Goal: Information Seeking & Learning: Check status

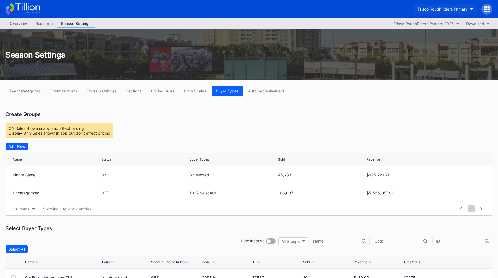
click at [459, 11] on div "Frisco RoughRiders Primary" at bounding box center [442, 9] width 50 height 5
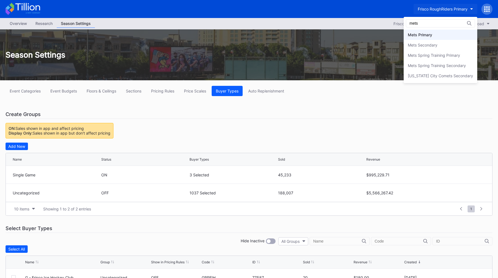
type input "mets"
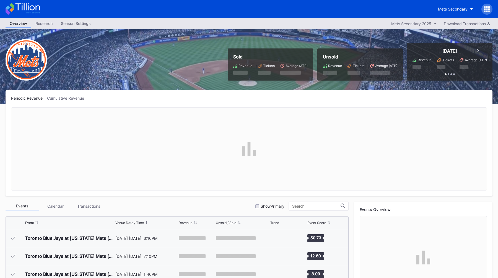
scroll to position [1276, 0]
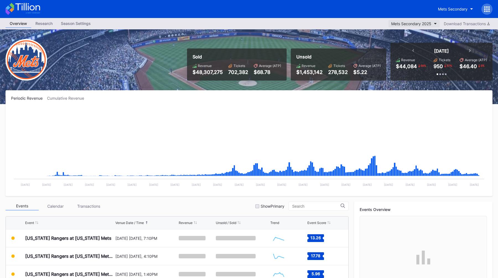
click at [422, 24] on div "Mets Secondary 2025" at bounding box center [411, 23] width 40 height 5
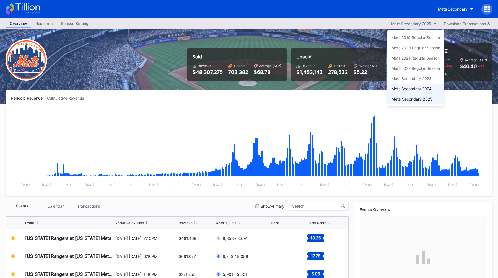
click at [421, 89] on div "Mets Secondary 2024" at bounding box center [411, 88] width 40 height 5
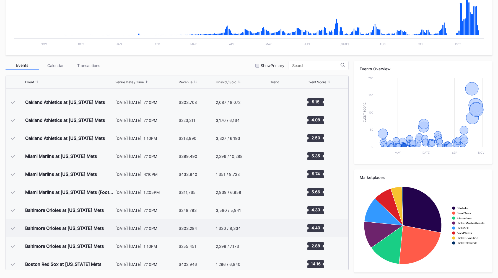
scroll to position [1346, 0]
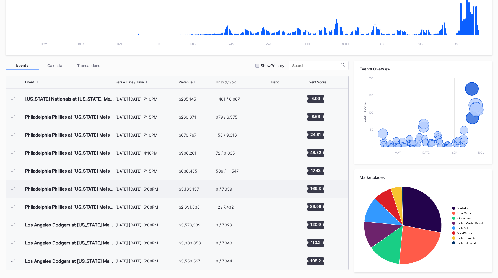
click at [112, 191] on div "Philadelphia Phillies at [US_STATE] Mets (NLDS Game 3, [US_STATE] Home Game 1)" at bounding box center [69, 189] width 89 height 18
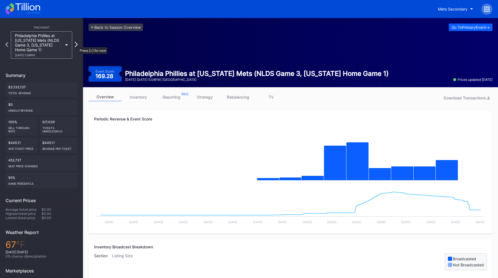
click at [76, 44] on icon at bounding box center [76, 44] width 3 height 5
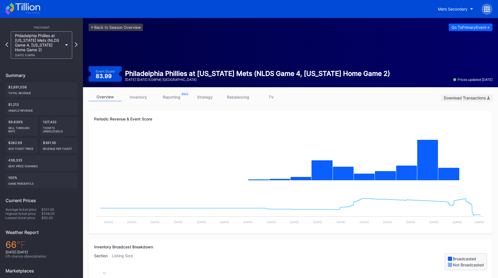
click at [458, 98] on div "Download Transactions" at bounding box center [466, 97] width 46 height 5
click at [76, 45] on icon at bounding box center [76, 44] width 3 height 5
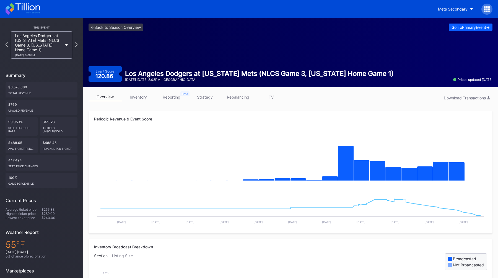
click at [172, 99] on link "reporting" at bounding box center [171, 97] width 33 height 9
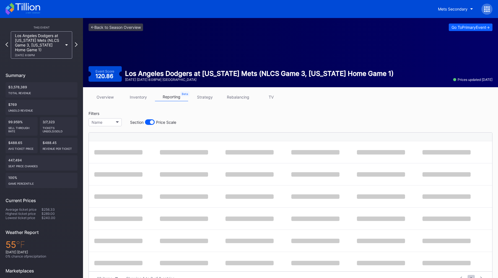
click at [205, 119] on div "Filters Name Section Price Scale" at bounding box center [290, 120] width 404 height 19
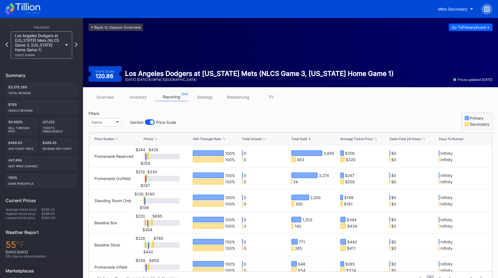
click at [205, 119] on div "Filters Name Section Price Scale Primary Secondary" at bounding box center [290, 120] width 404 height 19
click at [306, 138] on div "Total Sold" at bounding box center [298, 139] width 15 height 4
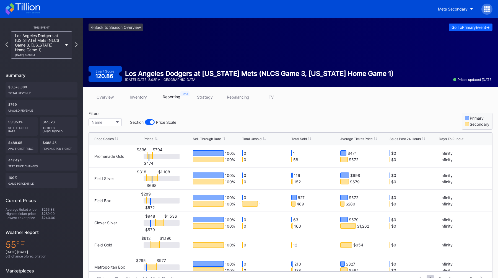
click at [306, 138] on div "Total Sold" at bounding box center [298, 139] width 15 height 4
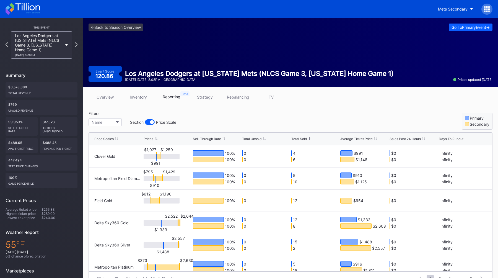
click at [306, 138] on div "Total Sold" at bounding box center [298, 139] width 15 height 4
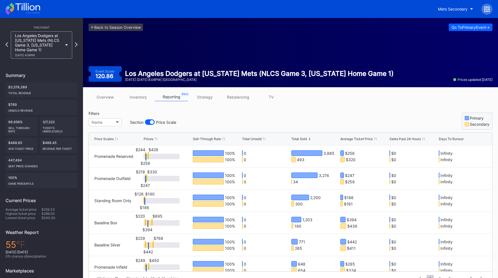
click at [311, 134] on div "Price Scales Prices Sell-Through Rate Total Unsold Total Sold Average Ticket Pr…" at bounding box center [290, 138] width 403 height 13
click at [328, 115] on div "Filters Name Section Price Scale Primary Secondary" at bounding box center [290, 120] width 404 height 19
click at [446, 7] on div "Mets Secondary" at bounding box center [453, 9] width 30 height 5
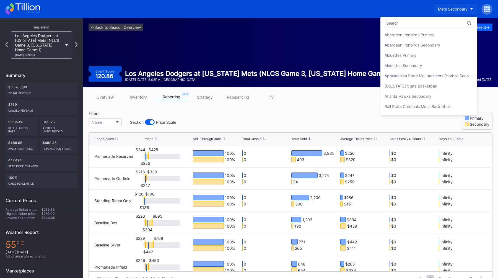
scroll to position [870, 0]
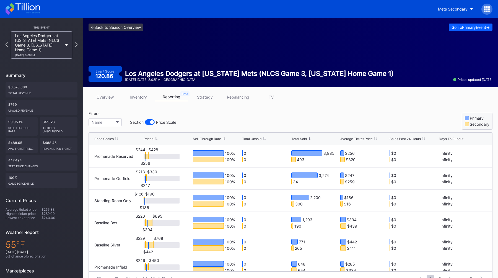
click at [98, 30] on link "<- Back to Season Overview" at bounding box center [115, 27] width 54 height 7
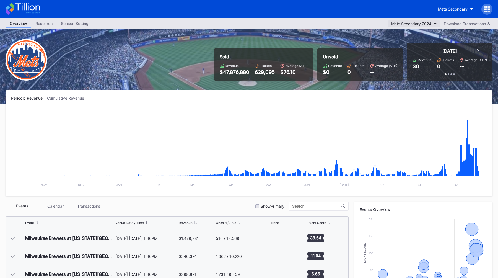
click at [434, 23] on icon "button" at bounding box center [435, 24] width 3 height 2
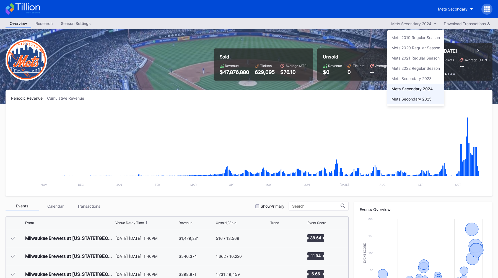
click at [410, 97] on div "Mets Secondary 2025" at bounding box center [411, 98] width 40 height 5
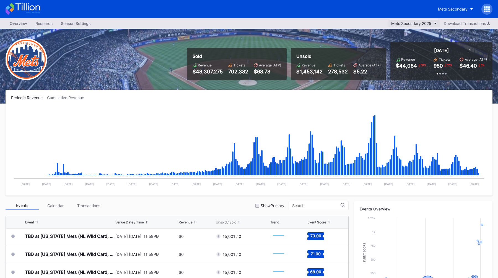
click at [433, 20] on button "Mets Secondary 2025" at bounding box center [413, 23] width 51 height 7
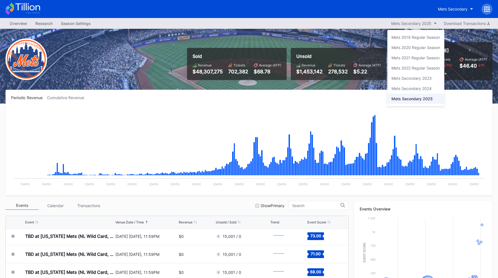
click at [400, 87] on div "Mets Secondary 2024" at bounding box center [411, 88] width 40 height 5
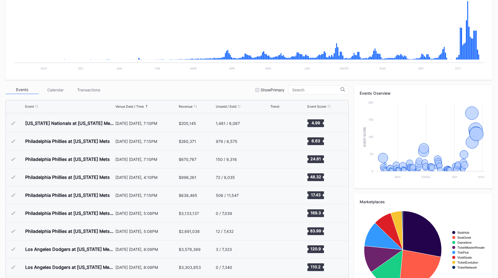
scroll to position [140, 0]
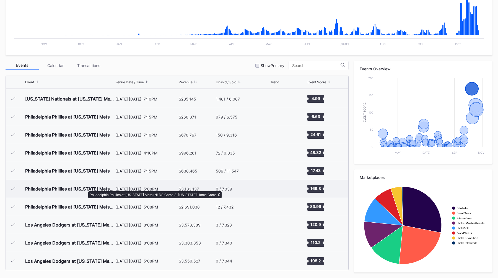
click at [85, 188] on div "Philadelphia Phillies at [US_STATE] Mets (NLDS Game 3, [US_STATE] Home Game 1)" at bounding box center [69, 189] width 89 height 6
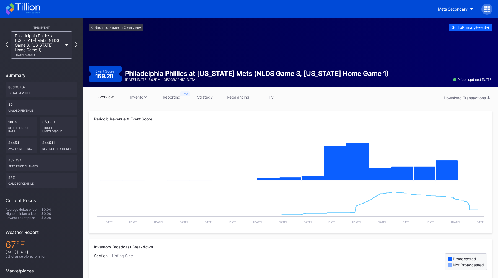
click at [180, 98] on link "reporting" at bounding box center [171, 97] width 33 height 9
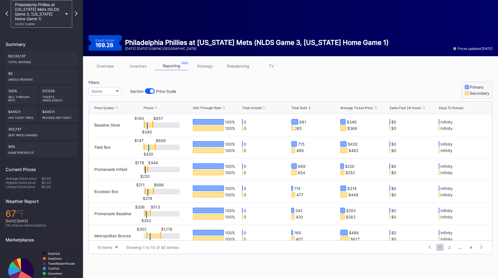
scroll to position [95, 0]
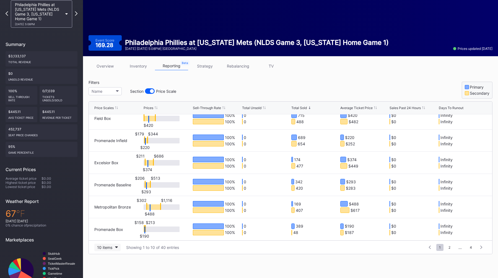
click at [104, 247] on div "10 items" at bounding box center [104, 247] width 15 height 5
click at [116, 237] on div "200 items" at bounding box center [107, 233] width 26 height 10
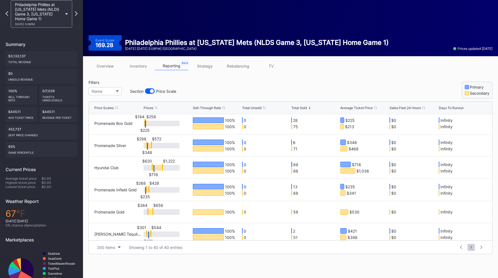
scroll to position [0, 0]
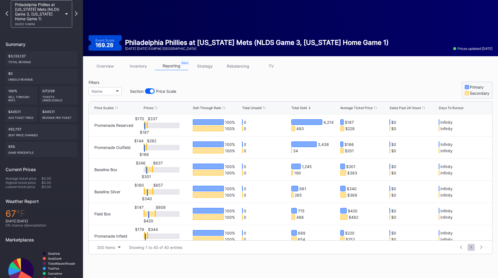
click at [273, 85] on div "Filters Name Section Price Scale Primary Secondary" at bounding box center [290, 89] width 404 height 19
click at [75, 12] on icon at bounding box center [76, 13] width 3 height 5
